Goal: Information Seeking & Learning: Learn about a topic

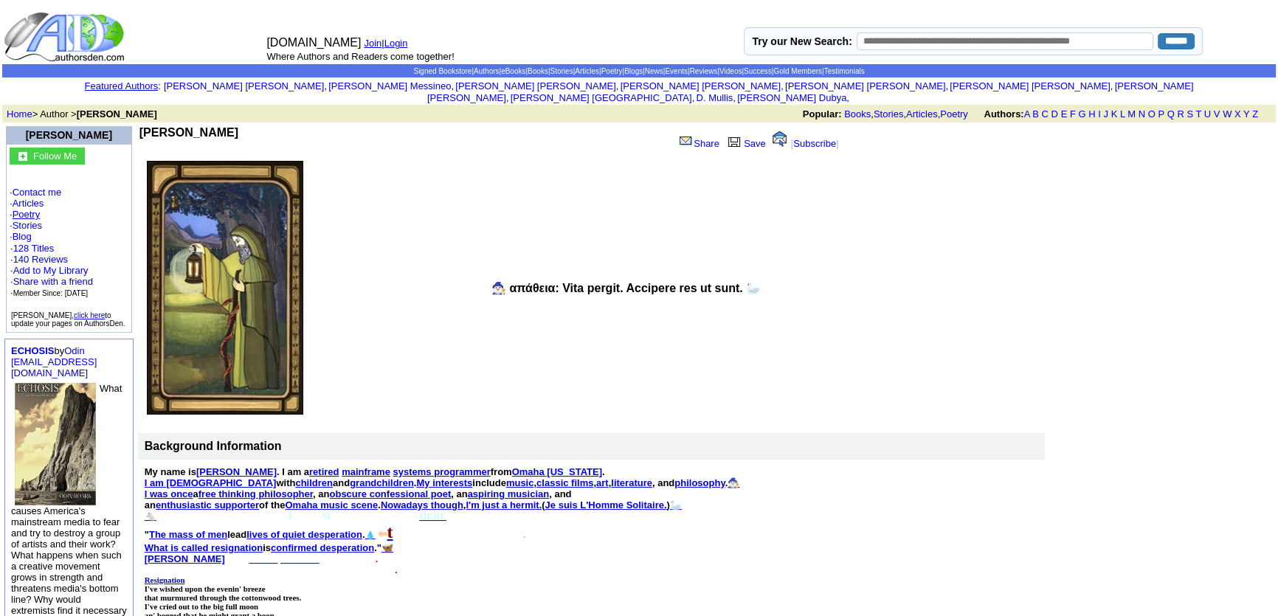
click at [29, 209] on link "Poetry" at bounding box center [27, 214] width 28 height 11
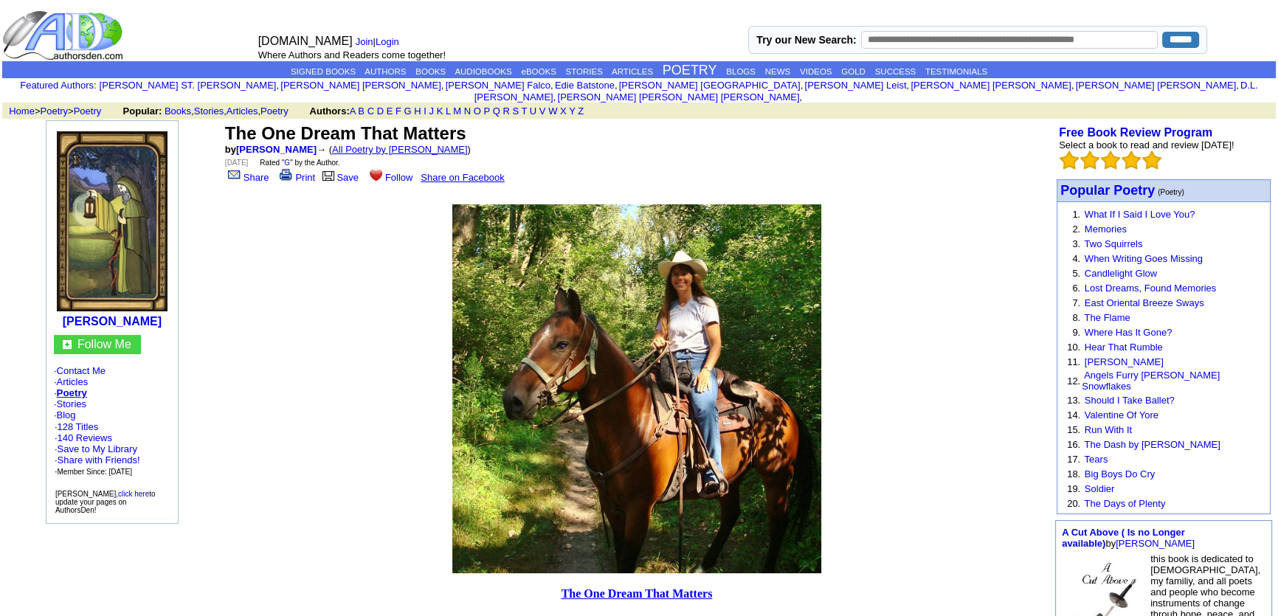
click at [406, 144] on link "All Poetry by Mark Sebring" at bounding box center [400, 149] width 136 height 11
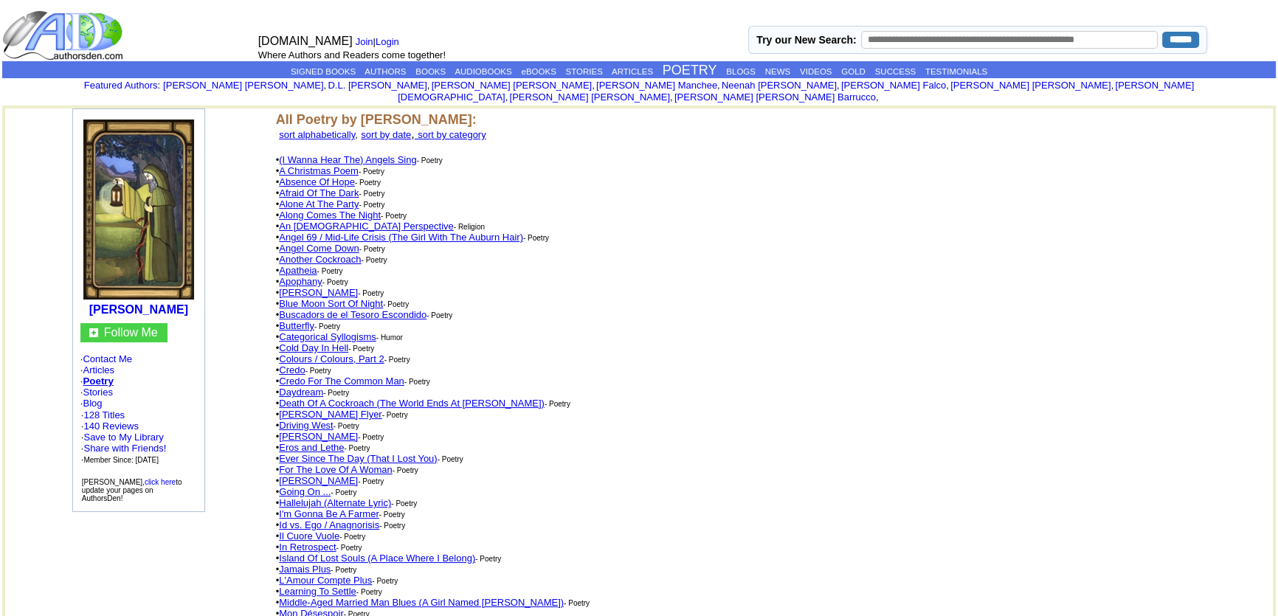
click at [331, 221] on link "An Atheist Perspective" at bounding box center [366, 226] width 174 height 11
